Goal: Task Accomplishment & Management: Manage account settings

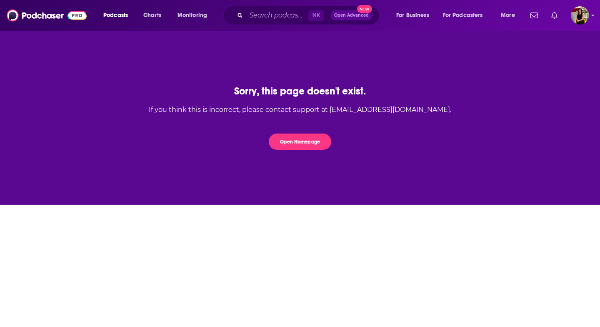
click at [556, 14] on icon "Show notifications dropdown" at bounding box center [554, 15] width 6 height 7
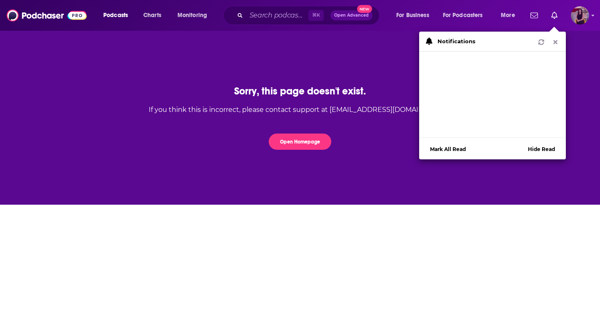
click at [580, 17] on img "Logged in as cassey" at bounding box center [579, 15] width 18 height 18
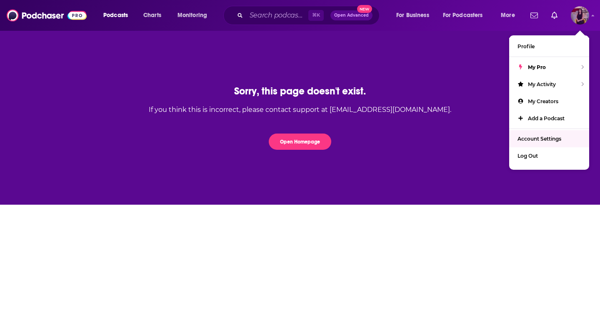
click at [539, 138] on span "Account Settings" at bounding box center [539, 139] width 44 height 6
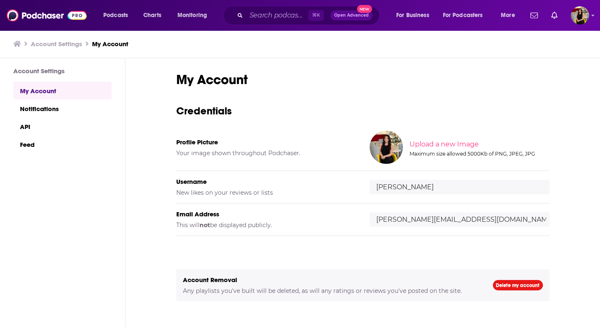
scroll to position [27, 0]
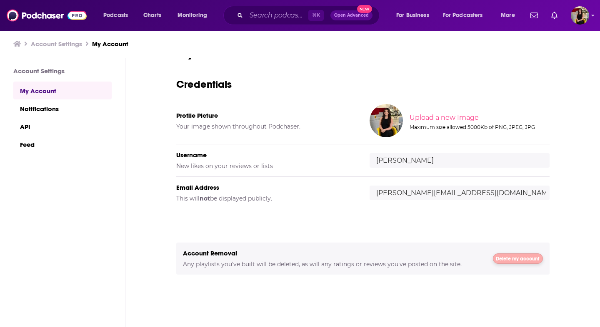
click at [498, 256] on link "Delete my account" at bounding box center [518, 259] width 50 height 10
click at [581, 16] on img "Logged in as cassey" at bounding box center [579, 15] width 18 height 18
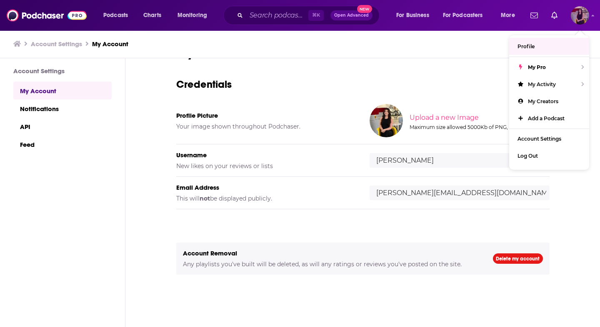
click at [540, 43] on link "Profile" at bounding box center [549, 46] width 80 height 17
